Goal: Communication & Community: Answer question/provide support

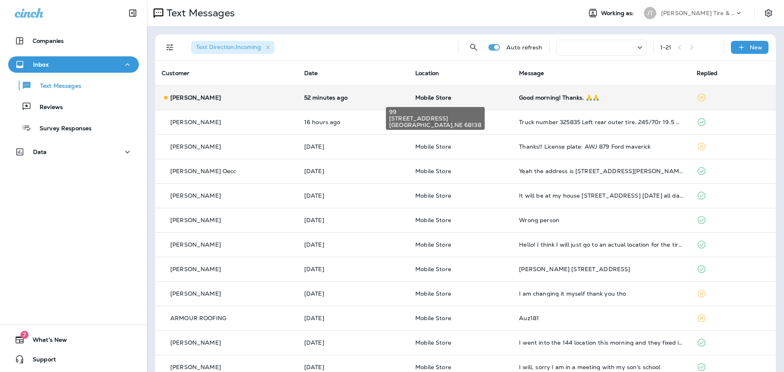
click at [442, 100] on span "Mobile Store" at bounding box center [433, 97] width 36 height 7
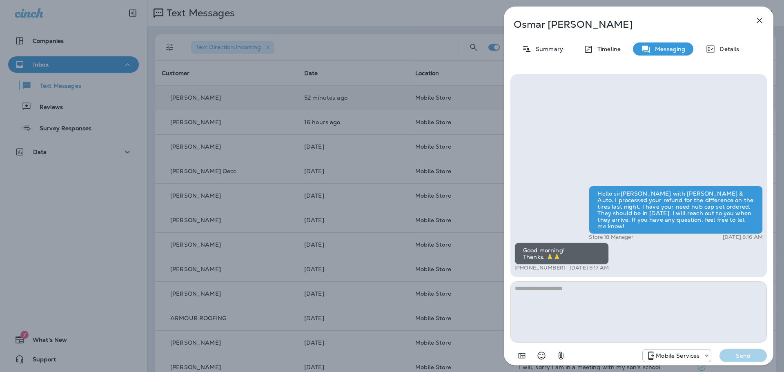
click at [757, 24] on icon "button" at bounding box center [759, 21] width 10 height 10
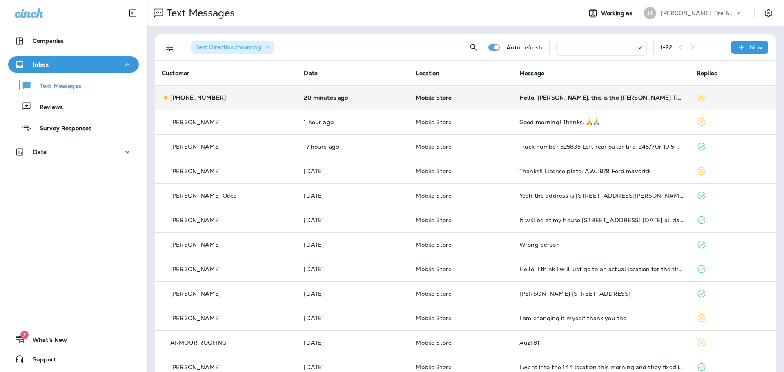
click at [338, 101] on td "20 minutes ago" at bounding box center [353, 97] width 112 height 24
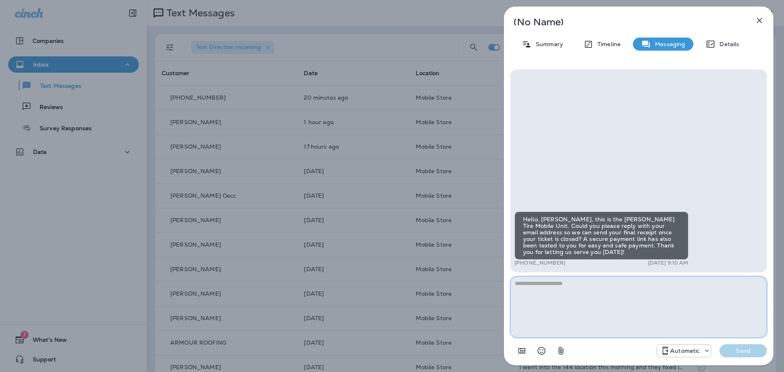
click at [606, 299] on textarea at bounding box center [638, 306] width 256 height 61
click at [679, 351] on p "Automatic" at bounding box center [684, 350] width 29 height 7
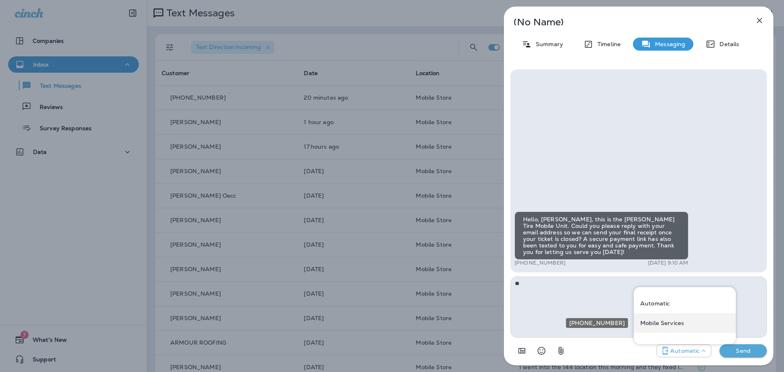
click at [668, 324] on p "Mobile Services" at bounding box center [662, 323] width 44 height 7
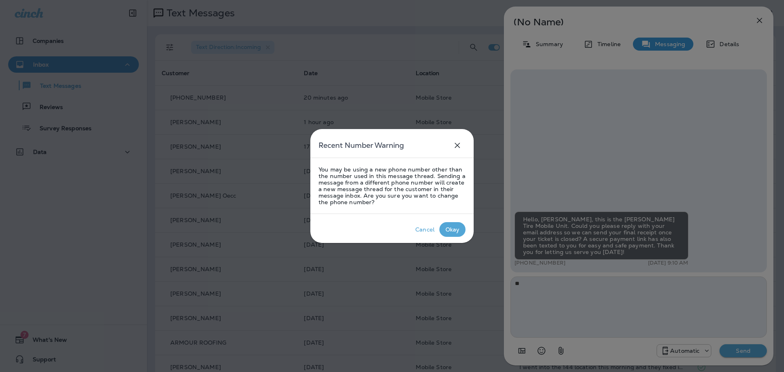
click at [455, 232] on div "Okay" at bounding box center [452, 229] width 14 height 7
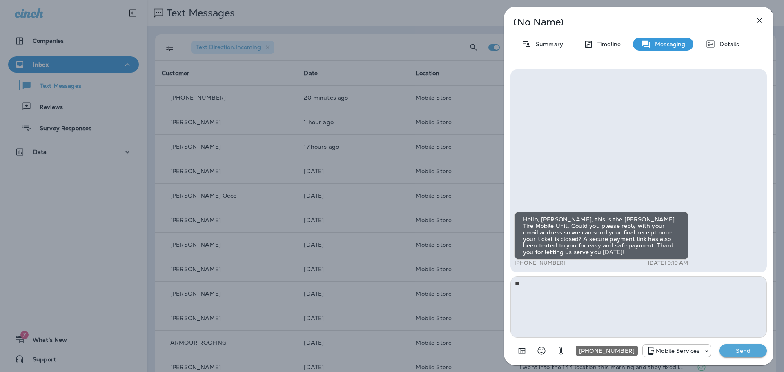
click at [677, 351] on p "Mobile Services" at bounding box center [677, 350] width 44 height 7
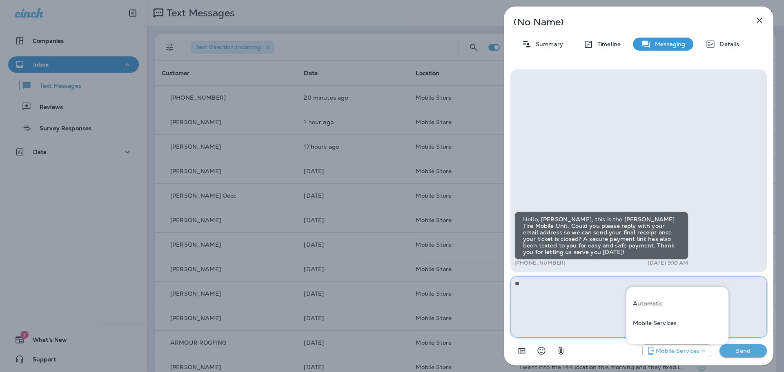
click at [582, 311] on textarea "**" at bounding box center [638, 306] width 256 height 61
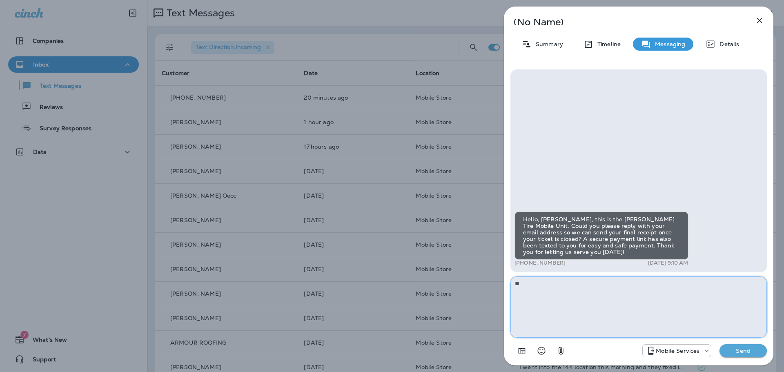
drag, startPoint x: 617, startPoint y: 321, endPoint x: 364, endPoint y: 308, distance: 253.3
click at [364, 308] on div "(No Name) Summary Timeline Messaging Details Hello, [PERSON_NAME], this is the …" at bounding box center [392, 186] width 784 height 372
type textarea "*"
type textarea "**********"
click at [739, 353] on p "Send" at bounding box center [743, 350] width 34 height 7
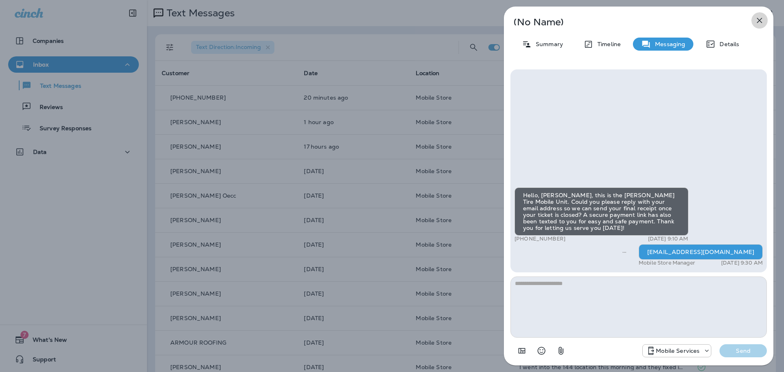
click at [763, 23] on icon "button" at bounding box center [759, 21] width 10 height 10
